Goal: Information Seeking & Learning: Check status

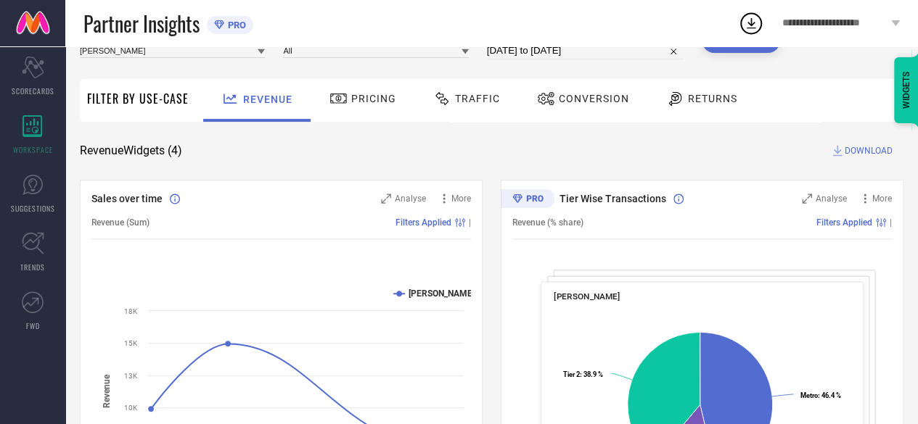
scroll to position [62, 0]
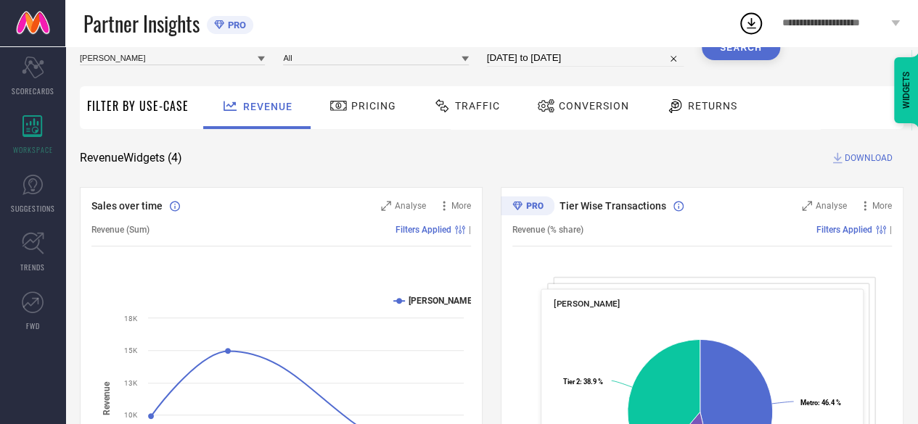
click at [263, 58] on icon at bounding box center [261, 59] width 7 height 5
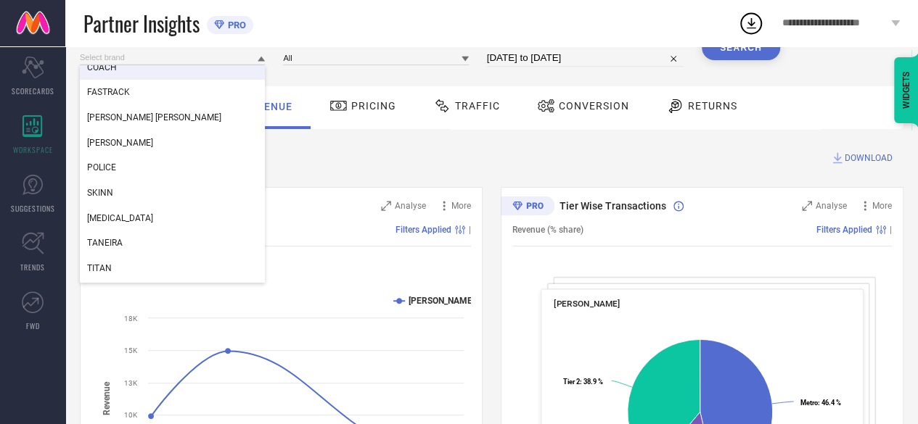
scroll to position [36, 0]
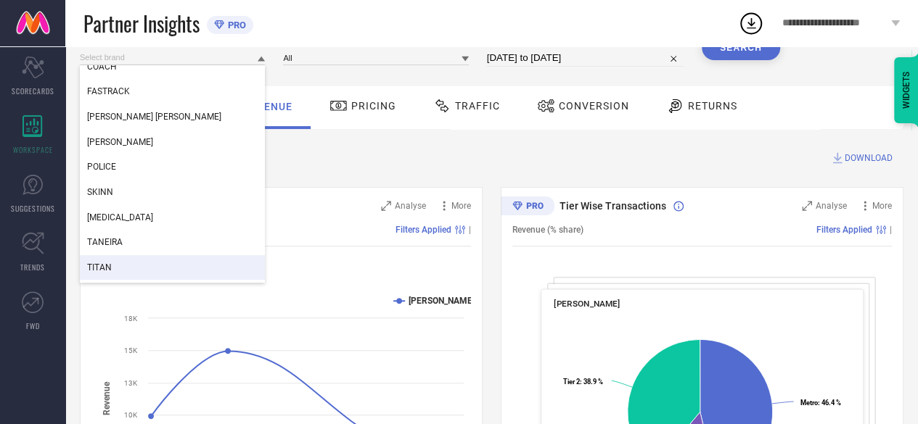
click at [155, 263] on div "TITAN" at bounding box center [172, 267] width 185 height 25
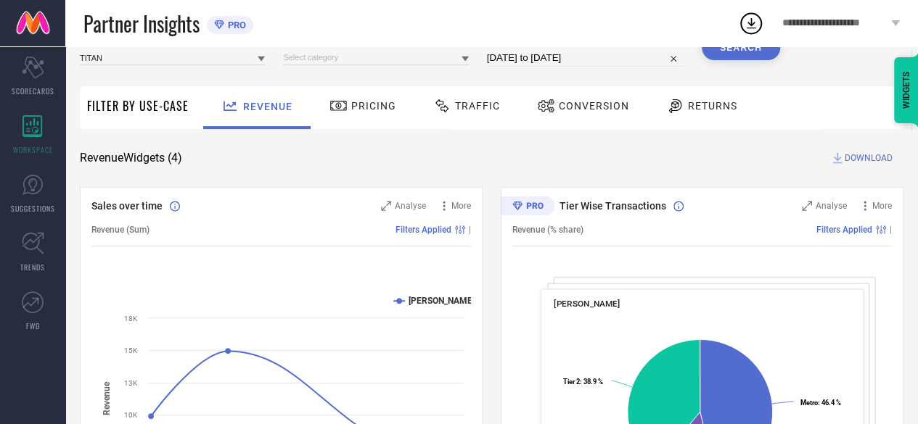
click at [528, 65] on input "[DATE] to [DATE]" at bounding box center [585, 57] width 197 height 17
select select "7"
select select "2025"
select select "8"
select select "2025"
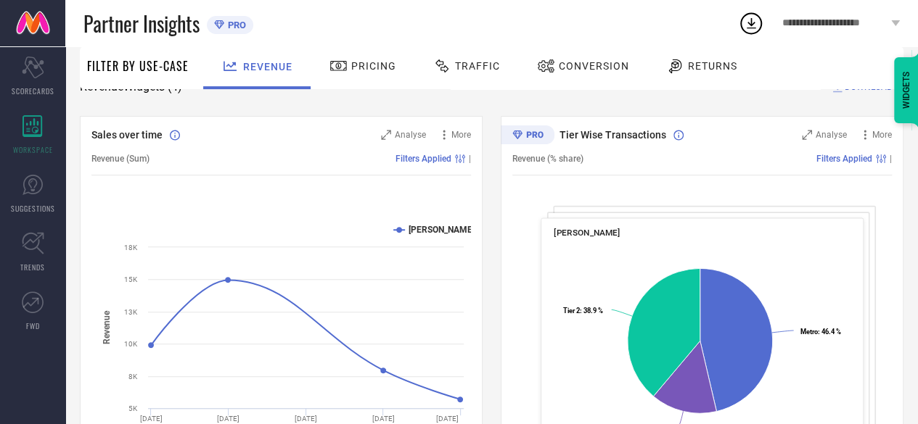
scroll to position [0, 0]
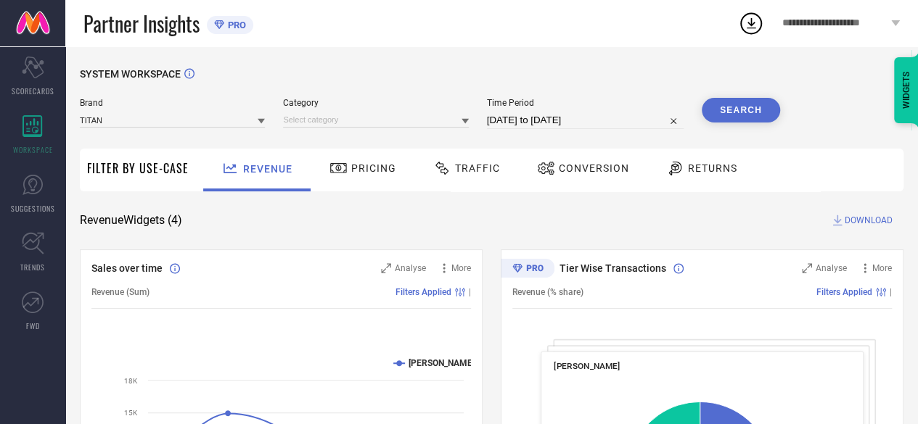
click at [729, 108] on button "Search" at bounding box center [741, 110] width 78 height 25
click at [466, 123] on icon at bounding box center [464, 121] width 7 height 5
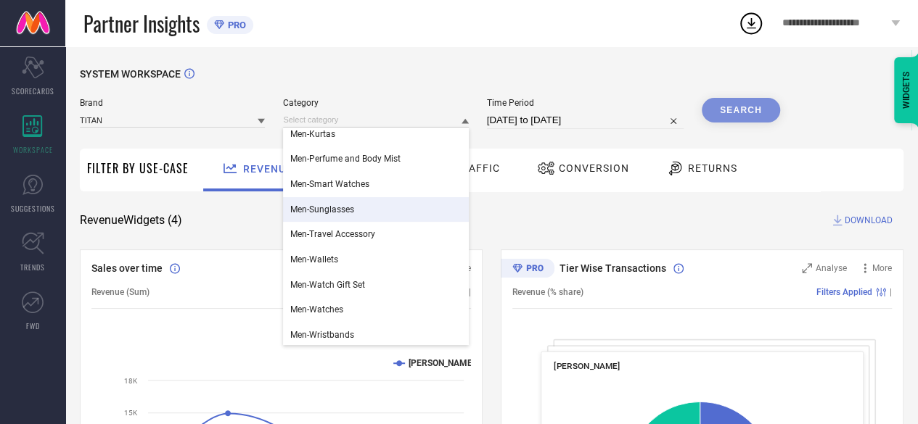
scroll to position [110, 0]
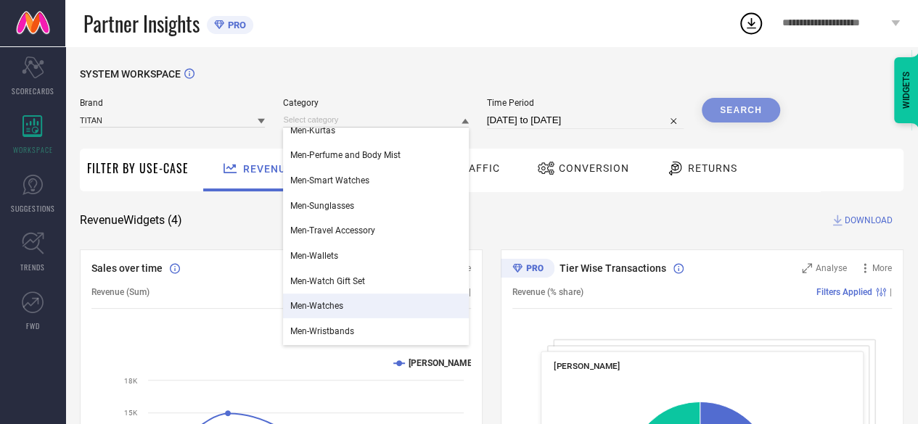
click at [359, 311] on div "Men-Watches" at bounding box center [375, 306] width 185 height 25
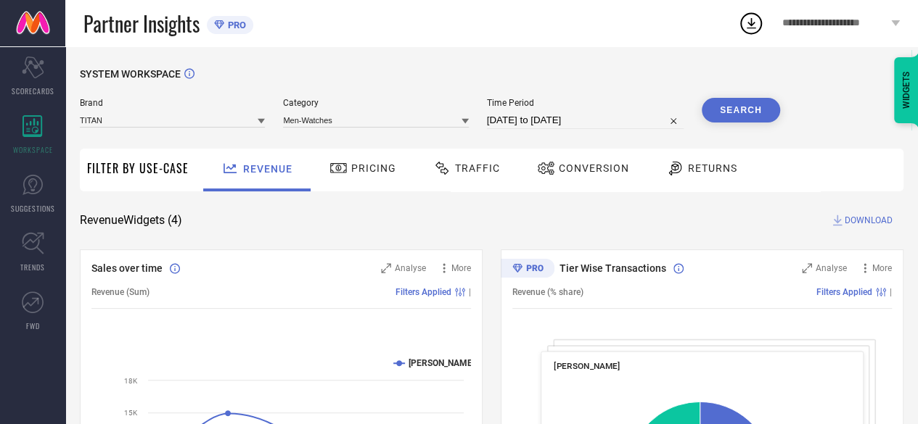
click at [731, 107] on button "Search" at bounding box center [741, 110] width 78 height 25
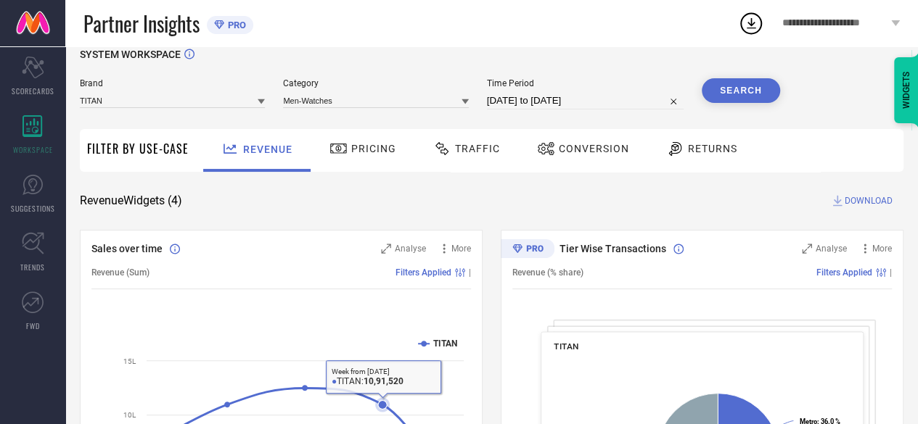
scroll to position [0, 0]
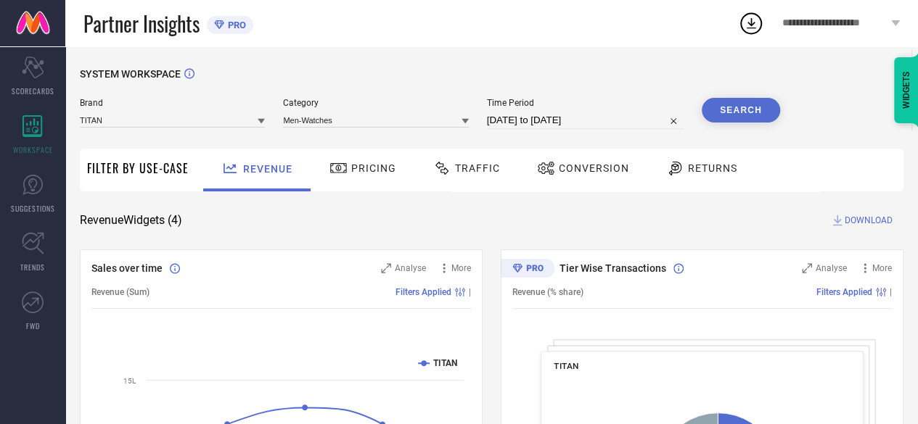
click at [358, 167] on span "Pricing" at bounding box center [373, 169] width 45 height 12
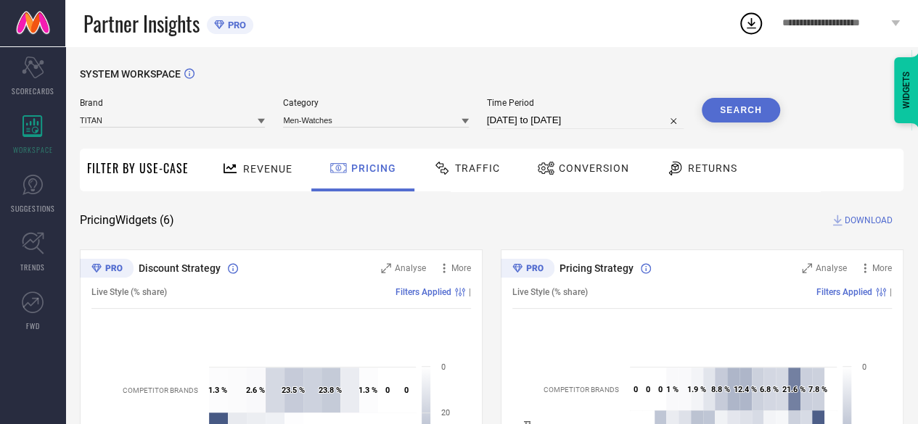
click at [464, 168] on span "Traffic" at bounding box center [477, 169] width 45 height 12
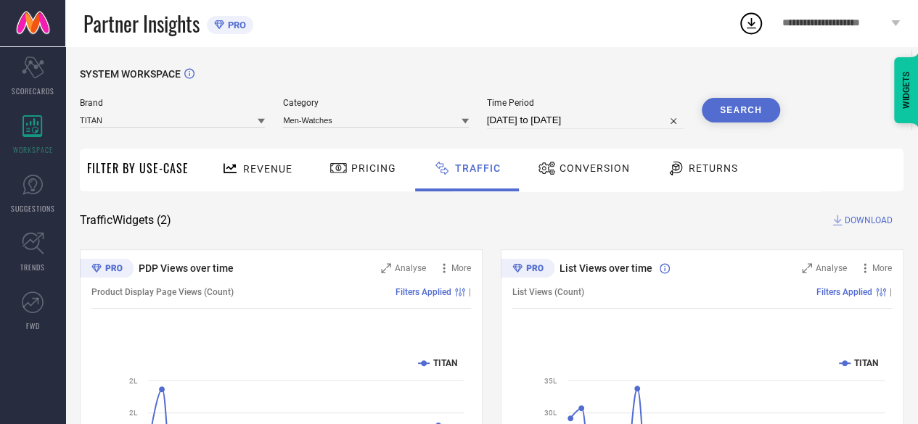
click at [575, 160] on div "Conversion" at bounding box center [583, 168] width 99 height 25
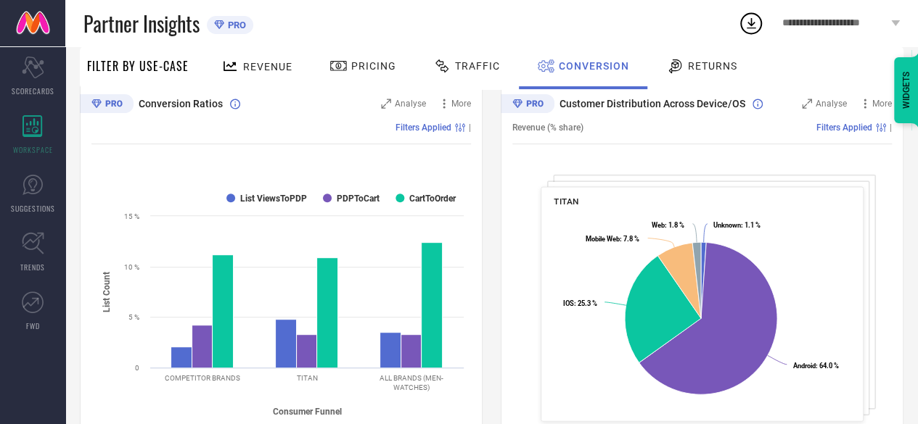
scroll to position [163, 0]
